Goal: Find specific page/section: Find specific page/section

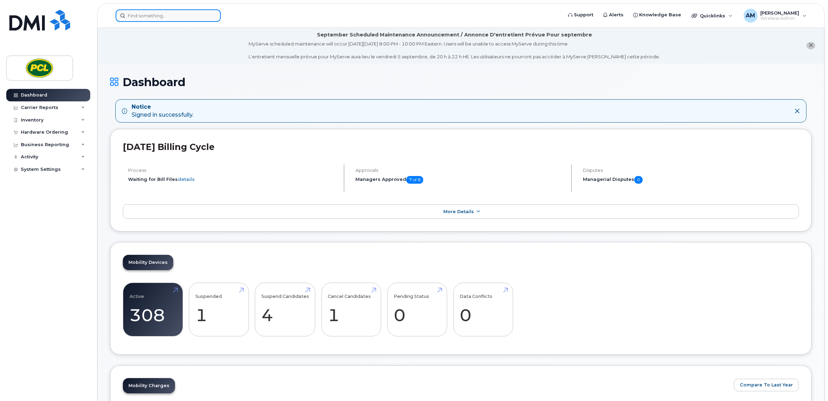
click at [132, 21] on div at bounding box center [337, 15] width 442 height 12
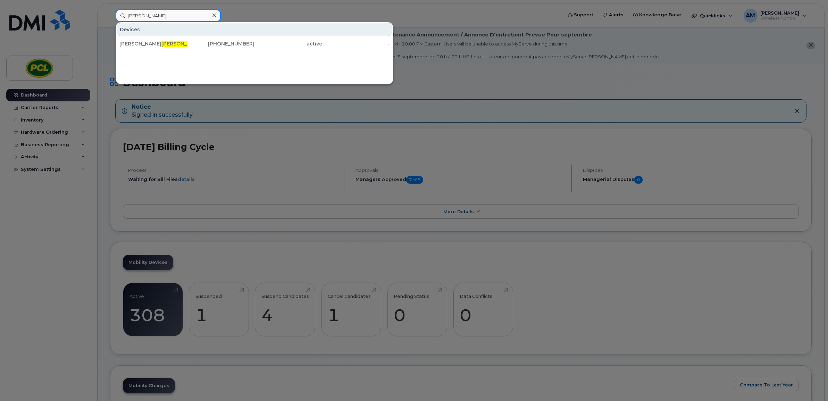
type input "[PERSON_NAME]"
click at [285, 37] on div "[PERSON_NAME] [PHONE_NUMBER] active -" at bounding box center [254, 44] width 277 height 14
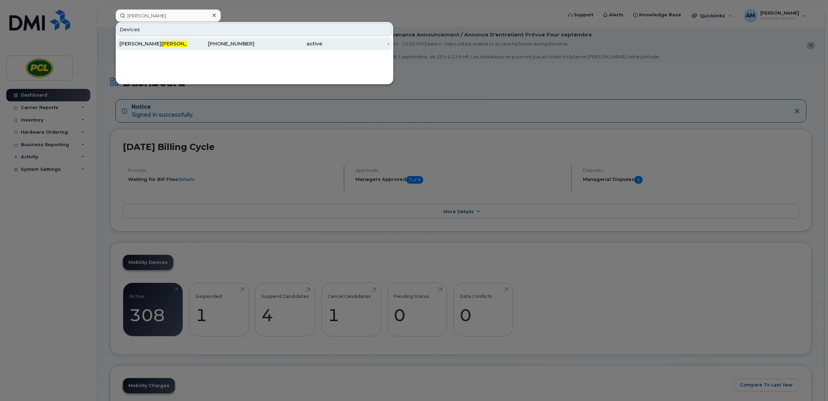
click at [285, 42] on div "active" at bounding box center [288, 43] width 68 height 7
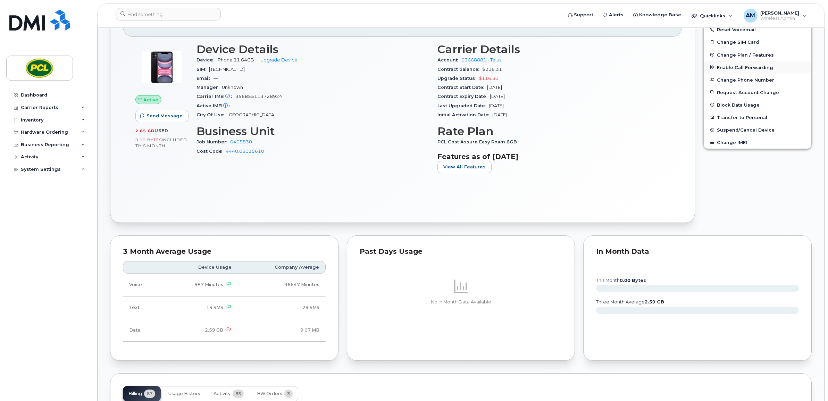
scroll to position [144, 0]
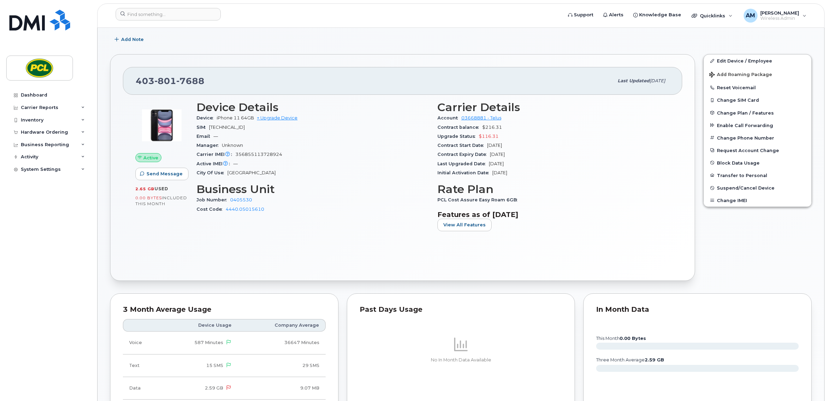
click at [625, 198] on div "PCL Cost Assure Easy Roam 6GB" at bounding box center [553, 199] width 232 height 9
